Goal: Transaction & Acquisition: Purchase product/service

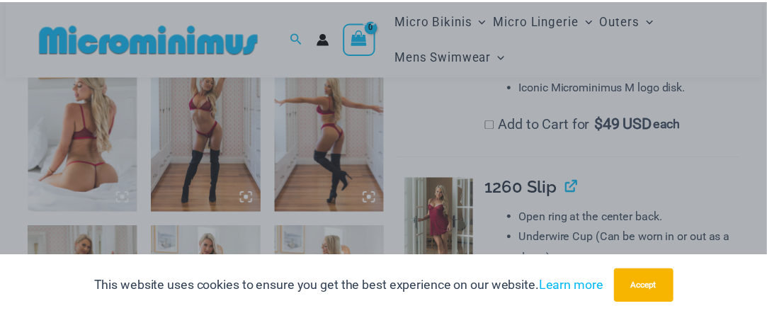
scroll to position [14, 0]
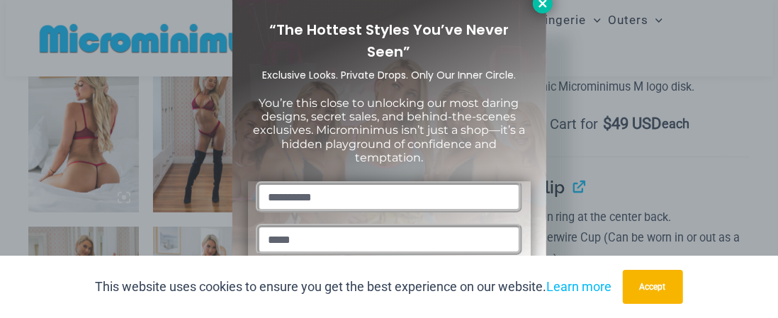
click at [542, 8] on icon at bounding box center [542, 3] width 13 height 13
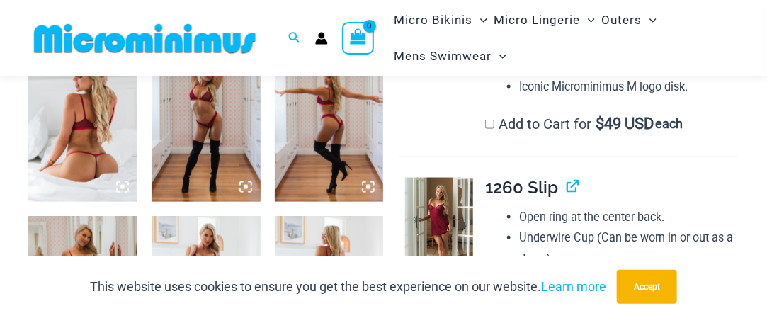
scroll to position [768, 0]
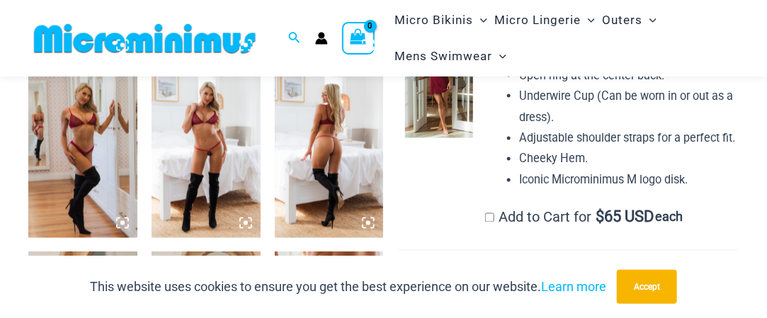
click at [80, 150] on img at bounding box center [82, 156] width 109 height 164
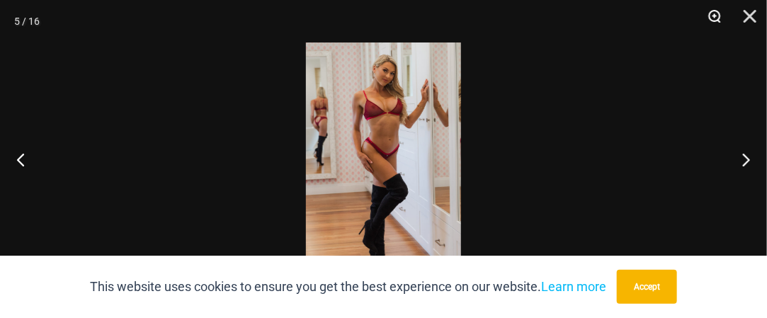
click at [715, 17] on button "Zoom" at bounding box center [709, 21] width 35 height 42
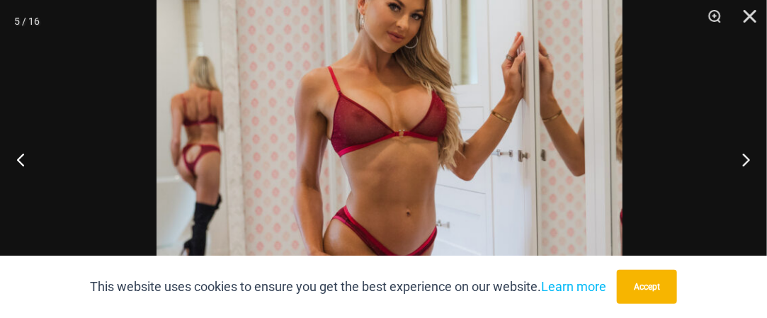
click at [545, 210] on img at bounding box center [390, 272] width 466 height 699
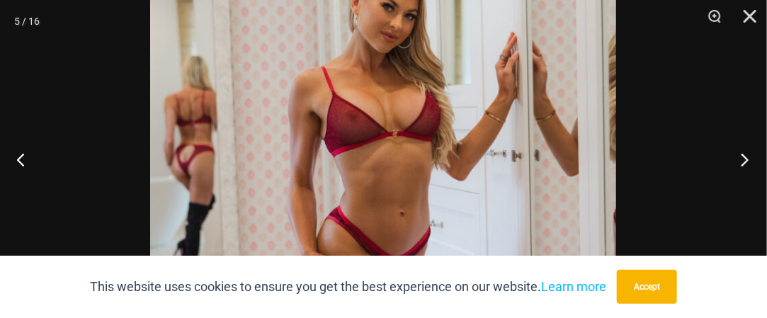
click at [740, 155] on button "Next" at bounding box center [740, 159] width 53 height 71
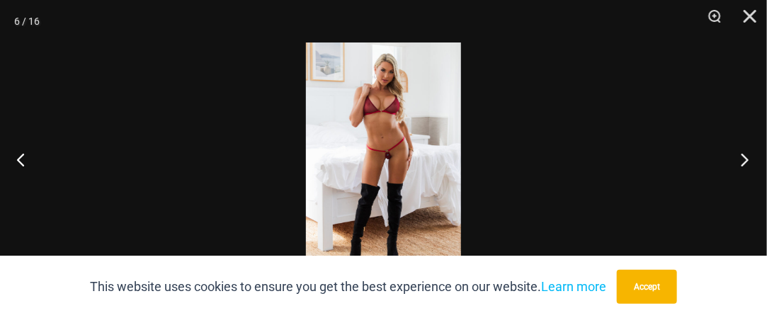
click at [663, 127] on div "6 / 16" at bounding box center [383, 159] width 767 height 318
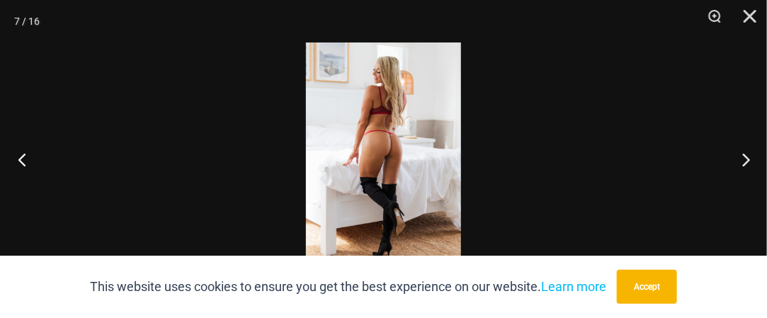
click at [18, 153] on button "Previous" at bounding box center [26, 159] width 53 height 71
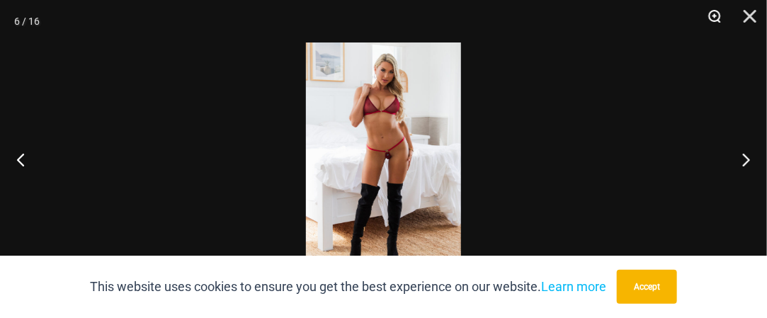
click at [717, 21] on button "Zoom" at bounding box center [709, 21] width 35 height 42
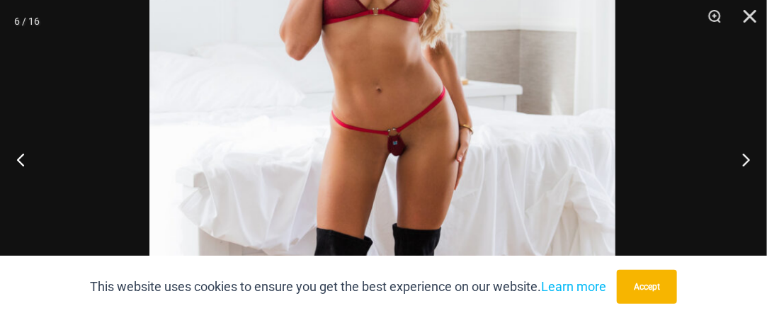
click at [533, 121] on img at bounding box center [382, 155] width 466 height 699
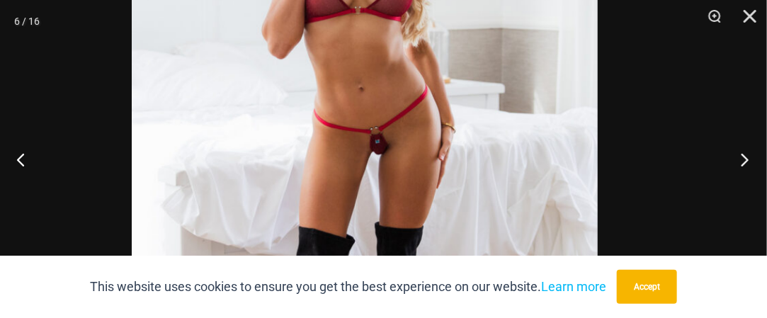
click at [674, 150] on div "6 / 16" at bounding box center [383, 159] width 767 height 318
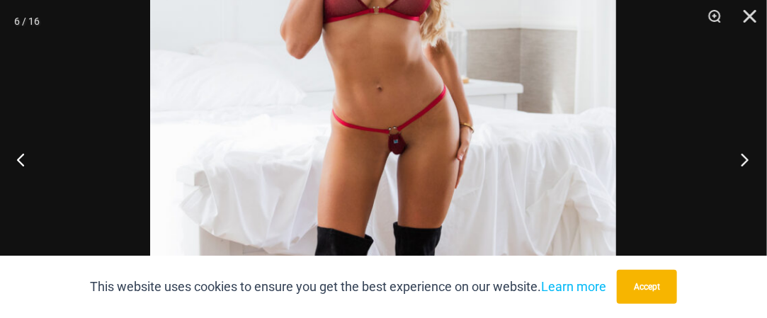
click at [744, 159] on button "Next" at bounding box center [740, 159] width 53 height 71
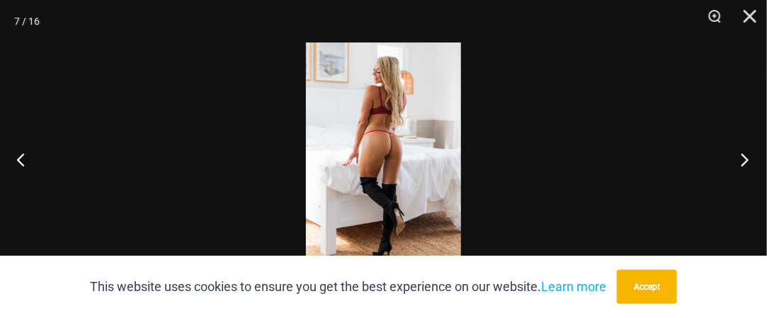
click at [744, 159] on button "Next" at bounding box center [740, 159] width 53 height 71
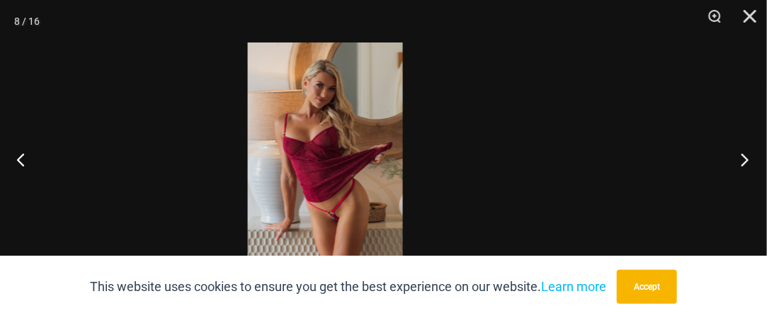
click at [670, 161] on div "8 / 16" at bounding box center [383, 159] width 767 height 318
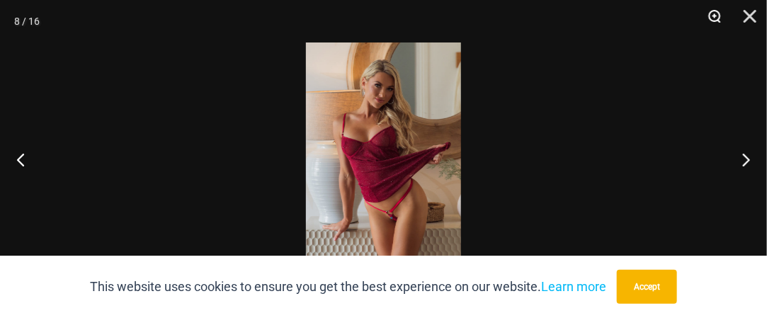
click at [715, 16] on button "Zoom" at bounding box center [709, 21] width 35 height 42
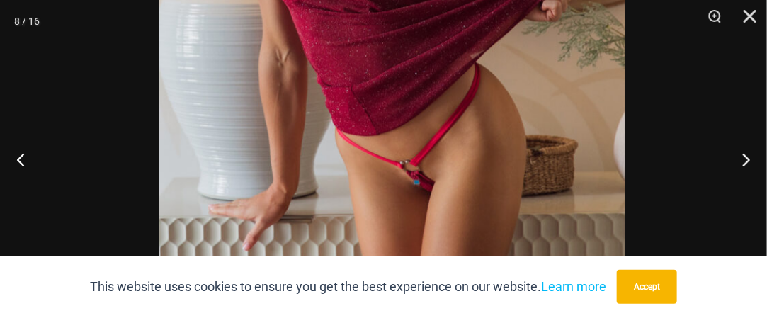
click at [515, 34] on img at bounding box center [392, 5] width 466 height 699
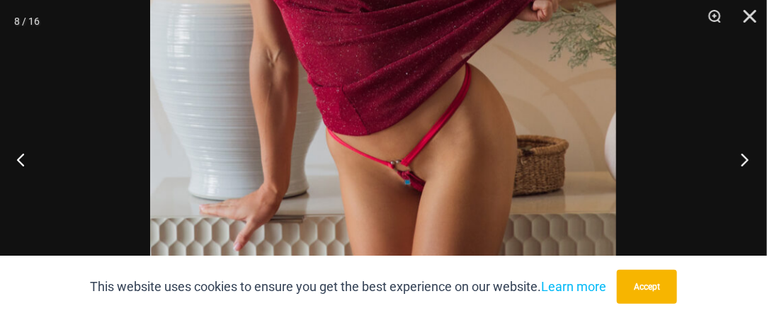
click at [749, 161] on button "Next" at bounding box center [740, 159] width 53 height 71
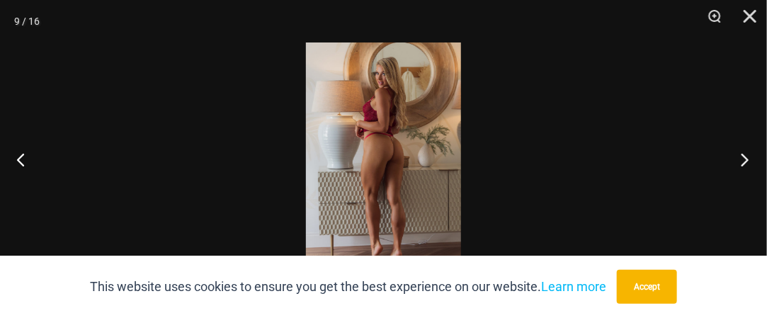
click at [749, 161] on button "Next" at bounding box center [740, 159] width 53 height 71
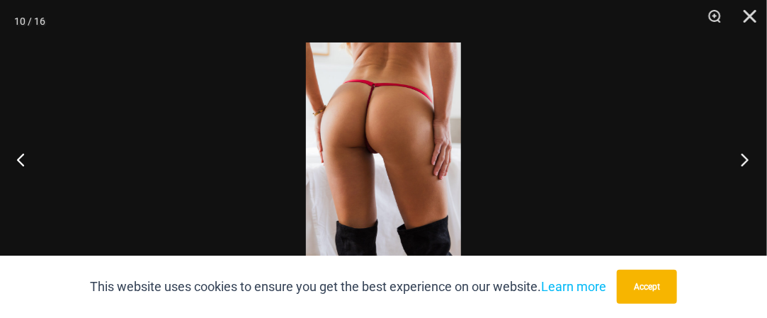
click at [749, 161] on button "Next" at bounding box center [740, 159] width 53 height 71
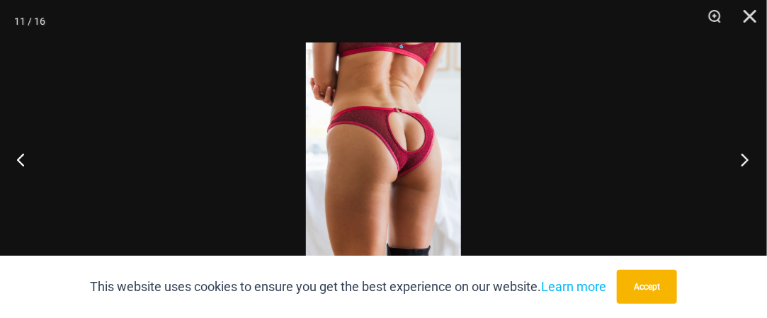
click at [749, 161] on button "Next" at bounding box center [740, 159] width 53 height 71
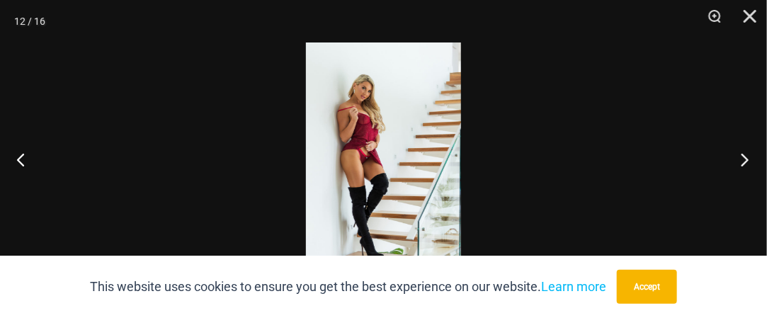
click at [749, 161] on button "Next" at bounding box center [740, 159] width 53 height 71
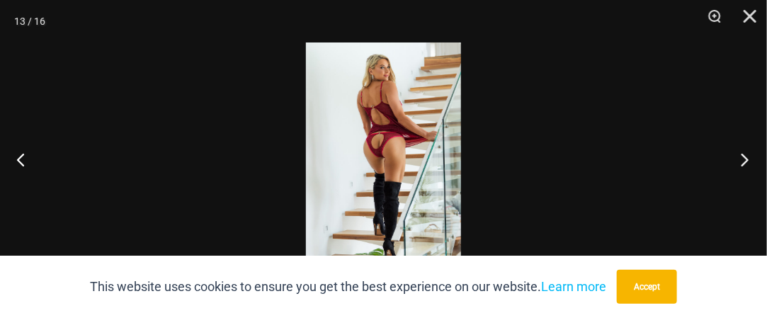
click at [749, 161] on button "Next" at bounding box center [740, 159] width 53 height 71
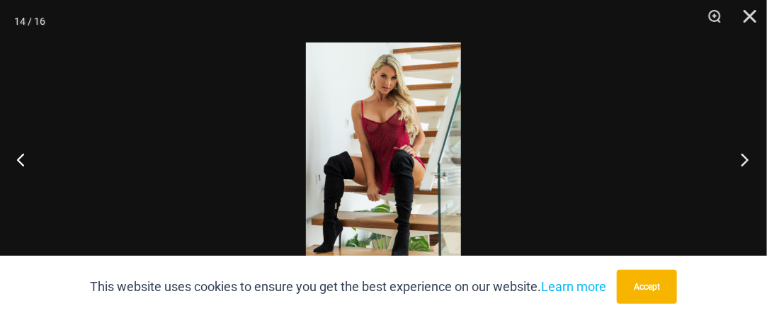
click at [749, 161] on button "Next" at bounding box center [740, 159] width 53 height 71
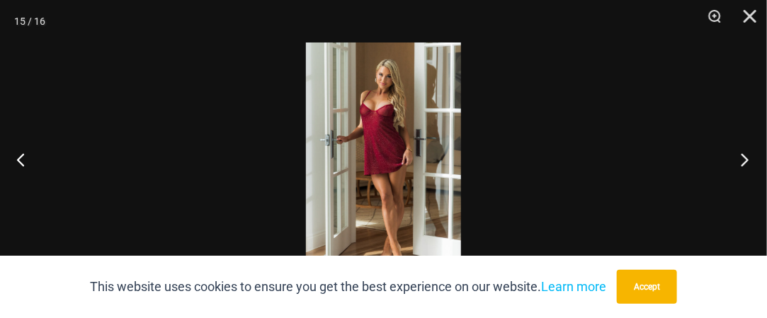
click at [749, 161] on button "Next" at bounding box center [740, 159] width 53 height 71
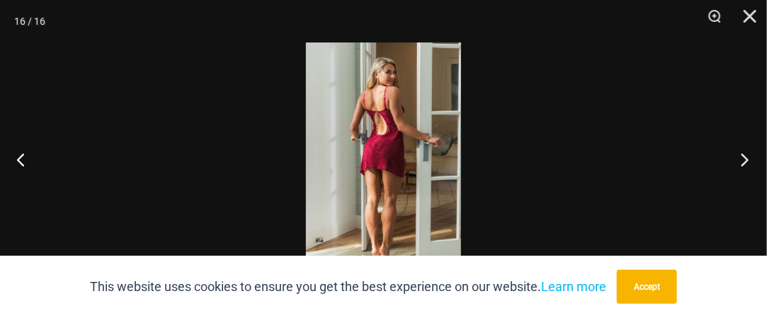
click at [749, 161] on button "Next" at bounding box center [740, 159] width 53 height 71
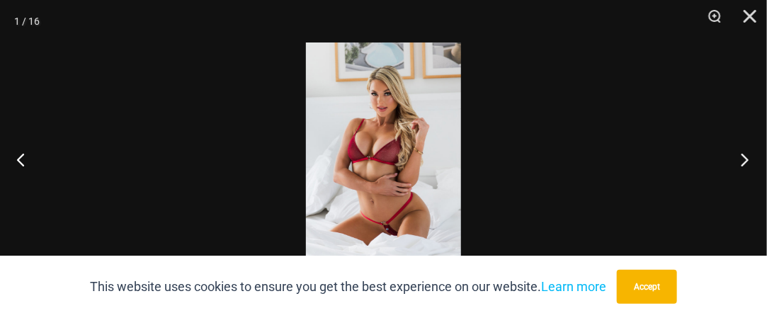
click at [749, 161] on button "Next" at bounding box center [740, 159] width 53 height 71
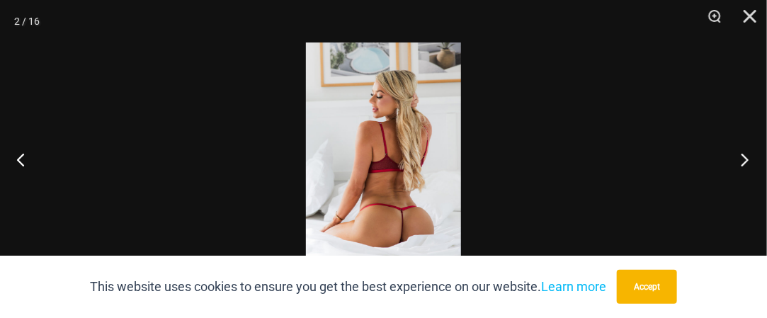
click at [749, 161] on button "Next" at bounding box center [740, 159] width 53 height 71
